Goal: Task Accomplishment & Management: Manage account settings

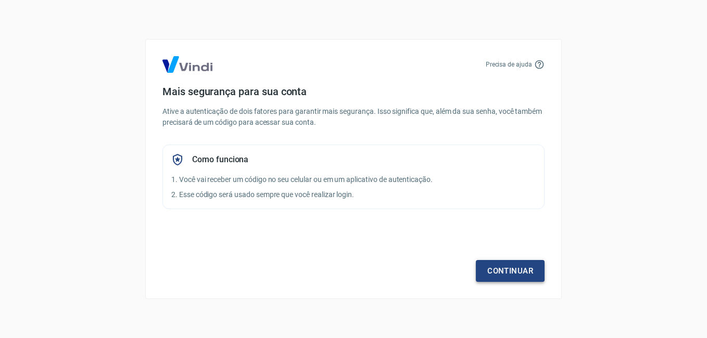
click at [497, 272] on link "Continuar" at bounding box center [510, 271] width 69 height 22
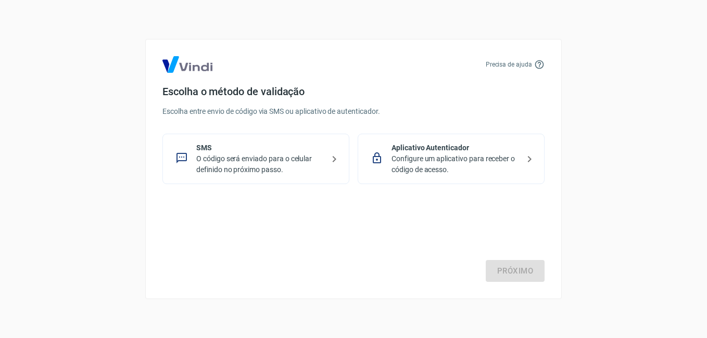
click at [309, 164] on p "O código será enviado para o celular definido no próximo passo." at bounding box center [260, 165] width 128 height 22
click at [534, 275] on link "Próximo" at bounding box center [515, 271] width 59 height 22
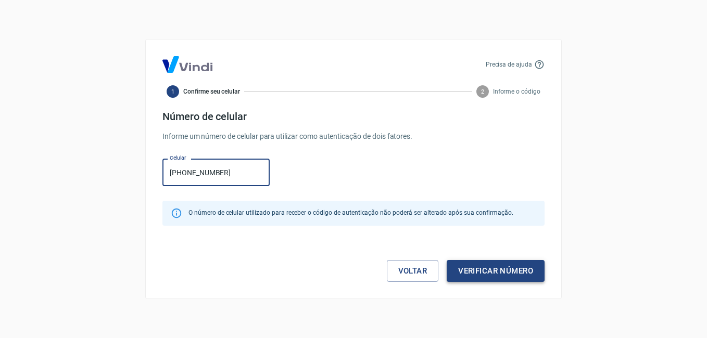
type input "[PHONE_NUMBER]"
click at [479, 267] on button "Verificar número" at bounding box center [496, 271] width 98 height 22
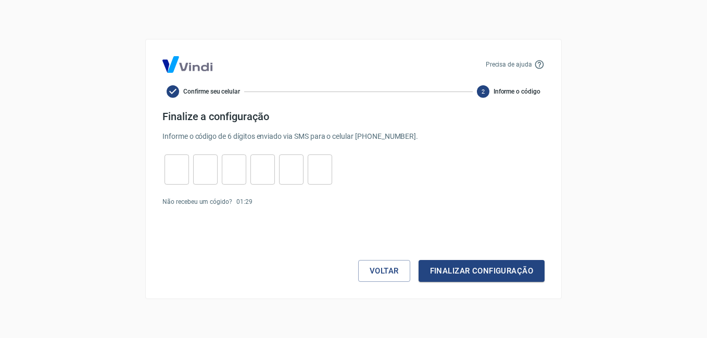
click at [181, 160] on input "tel" at bounding box center [177, 170] width 24 height 22
type input "4"
type input "9"
type input "8"
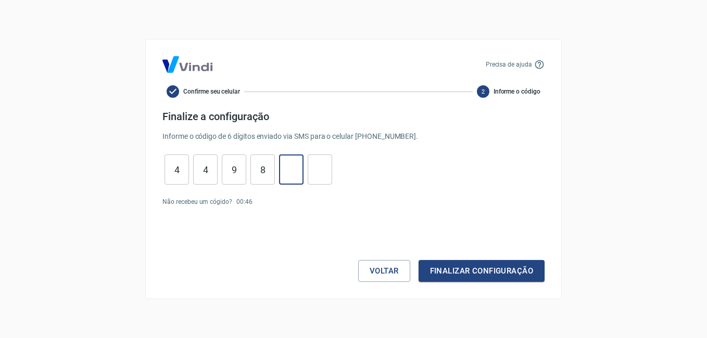
type input "4"
click at [419, 260] on button "Finalizar configuração" at bounding box center [482, 271] width 126 height 22
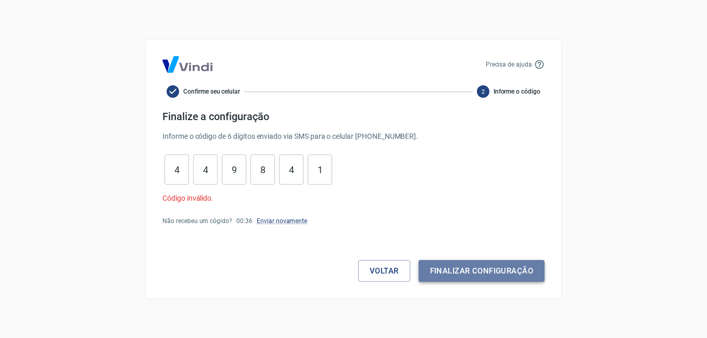
click at [488, 270] on button "Finalizar configuração" at bounding box center [482, 271] width 126 height 22
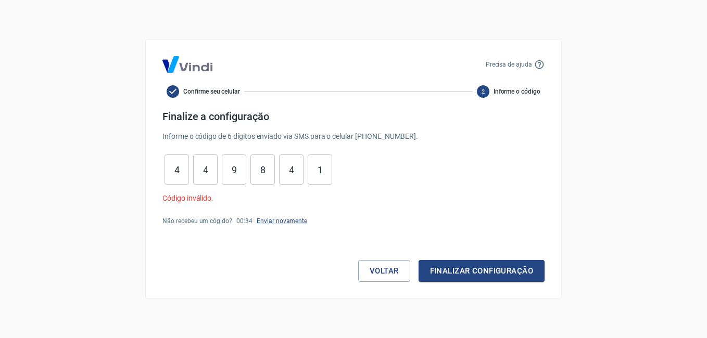
click at [322, 173] on input "1" at bounding box center [320, 170] width 24 height 22
type input "1"
type input "4"
type input "8"
type input "9"
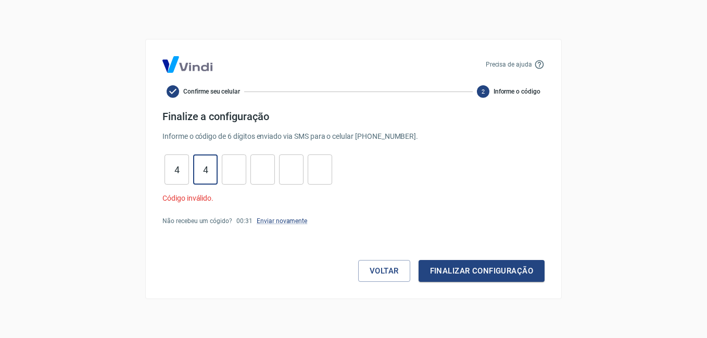
type input "4"
type input "9"
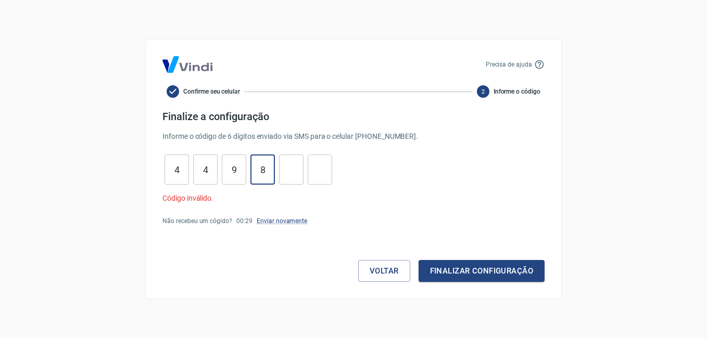
type input "8"
type input "4"
click at [419, 260] on button "Finalizar configuração" at bounding box center [482, 271] width 126 height 22
click at [519, 275] on button "Finalizar configuração" at bounding box center [482, 271] width 126 height 22
click at [288, 222] on link "Enviar novamente" at bounding box center [282, 221] width 51 height 7
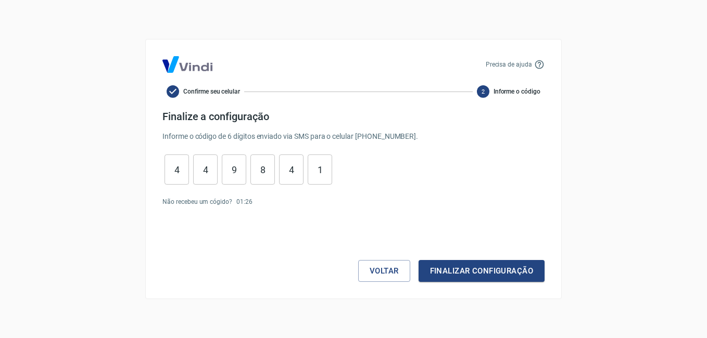
click at [323, 172] on input "1" at bounding box center [320, 170] width 24 height 22
type input "1"
type input "4"
type input "8"
type input "9"
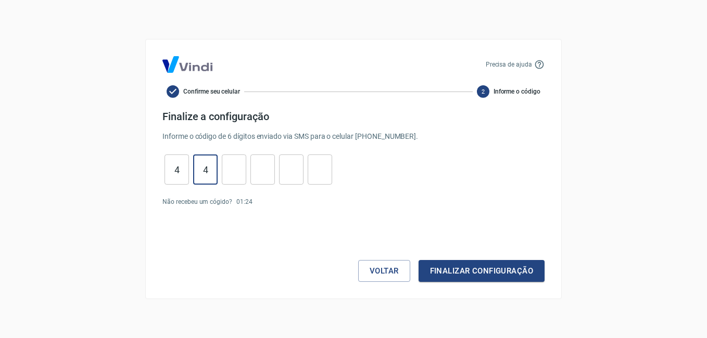
type input "4"
type input "5"
type input "4"
type input "2"
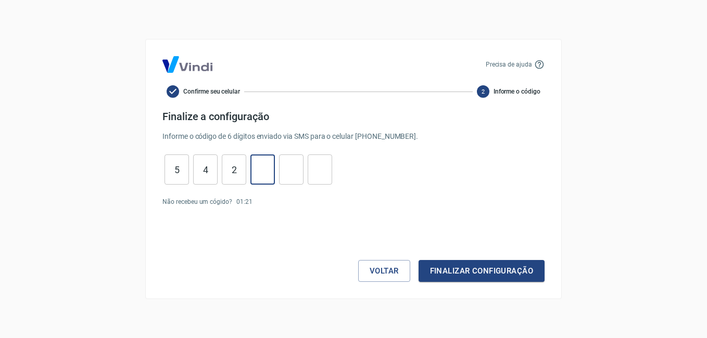
type input "4"
type input "7"
type input "4"
click at [419, 260] on button "Finalizar configuração" at bounding box center [482, 271] width 126 height 22
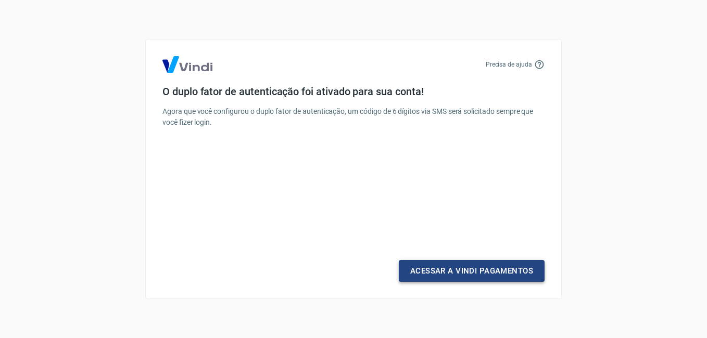
click at [480, 267] on link "Acessar a Vindi Pagamentos" at bounding box center [472, 271] width 146 height 22
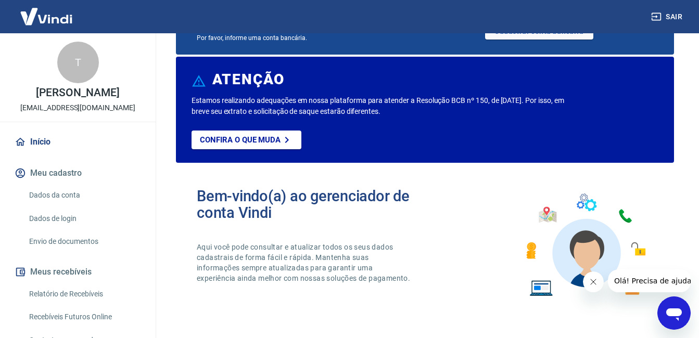
scroll to position [52, 0]
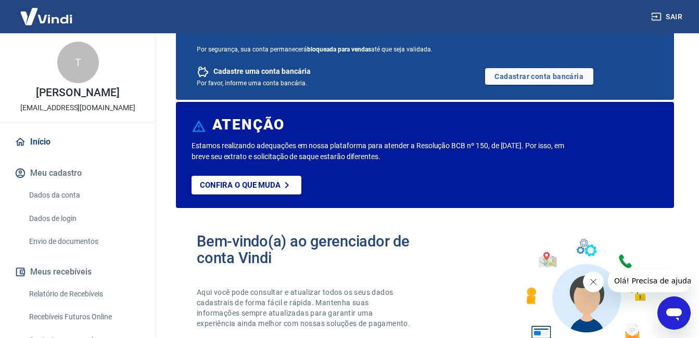
click at [66, 113] on p "[EMAIL_ADDRESS][DOMAIN_NAME]" at bounding box center [77, 108] width 115 height 11
click at [68, 106] on p "[EMAIL_ADDRESS][DOMAIN_NAME]" at bounding box center [77, 108] width 115 height 11
copy div "T [PERSON_NAME]"
